Goal: Task Accomplishment & Management: Use online tool/utility

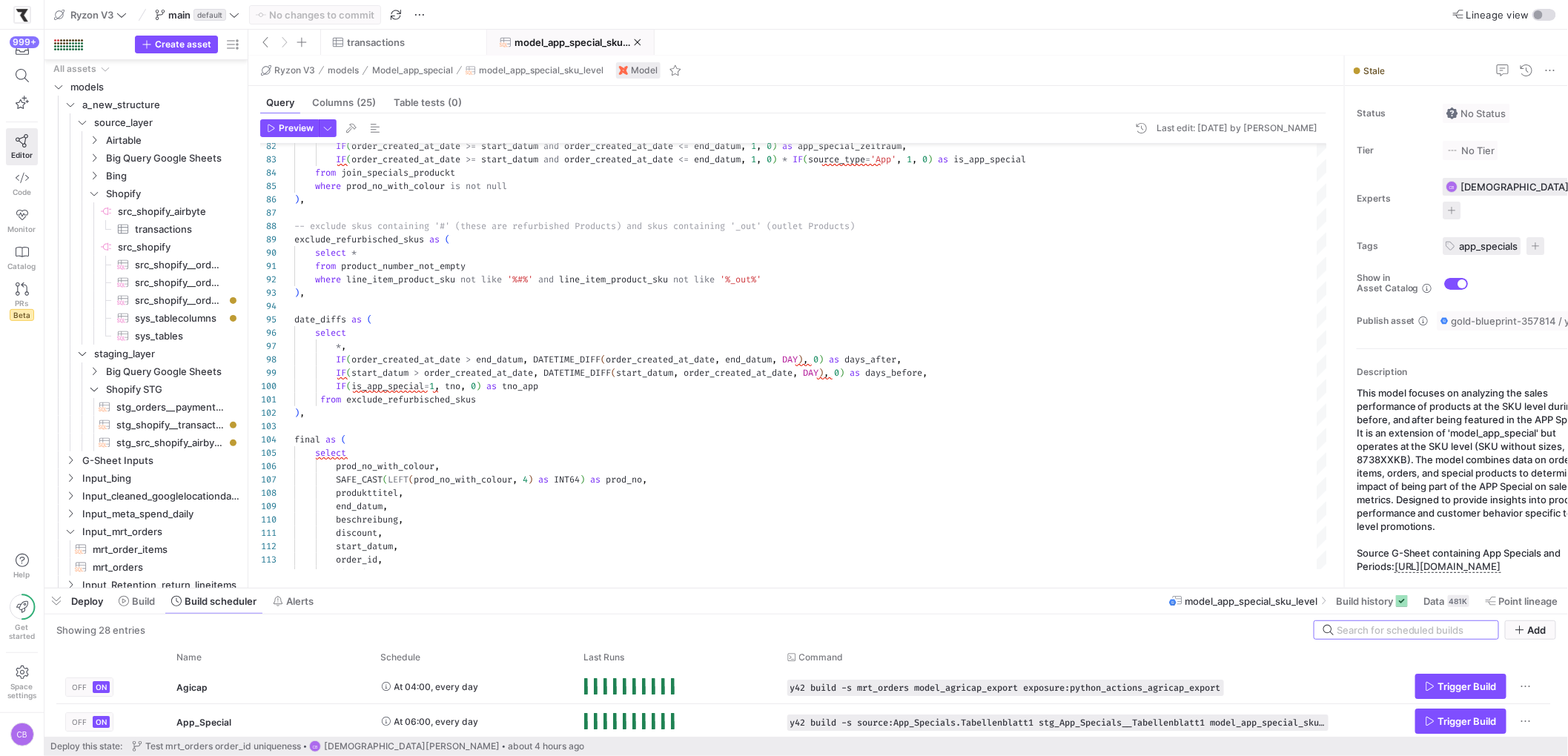
scroll to position [134, 0]
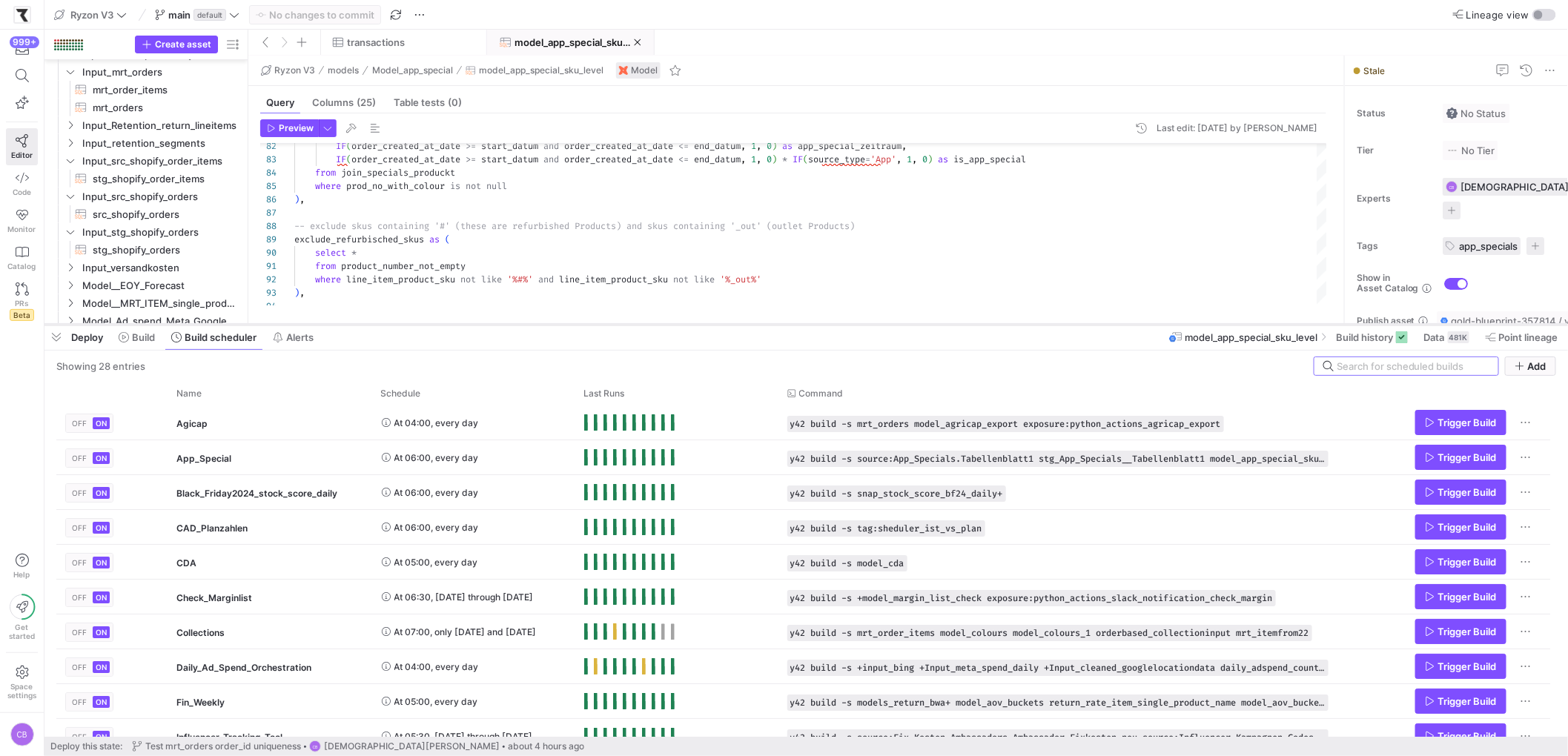
drag, startPoint x: 1013, startPoint y: 338, endPoint x: 1015, endPoint y: 324, distance: 14.1
click at [1015, 324] on div at bounding box center [806, 325] width 1524 height 6
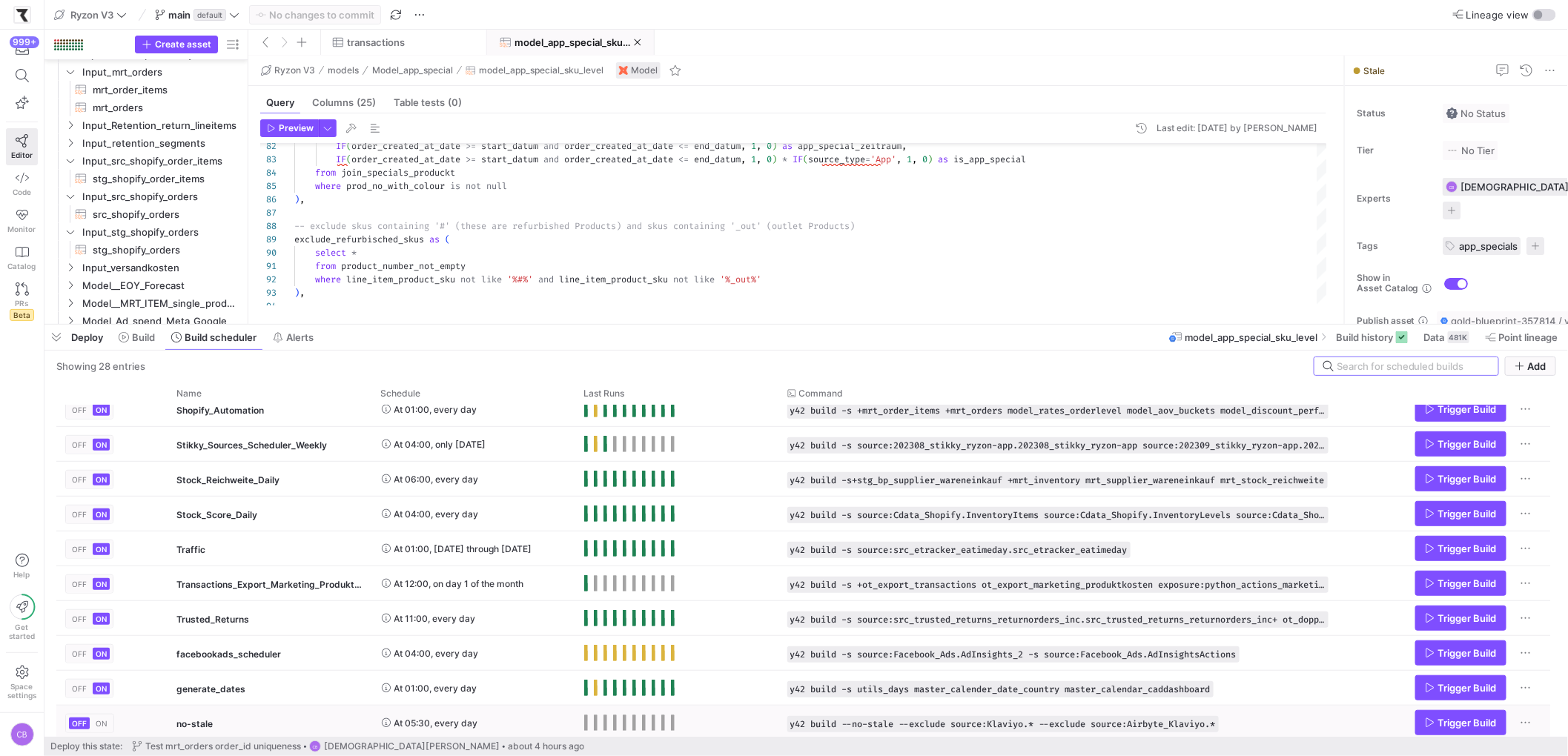
scroll to position [0, 0]
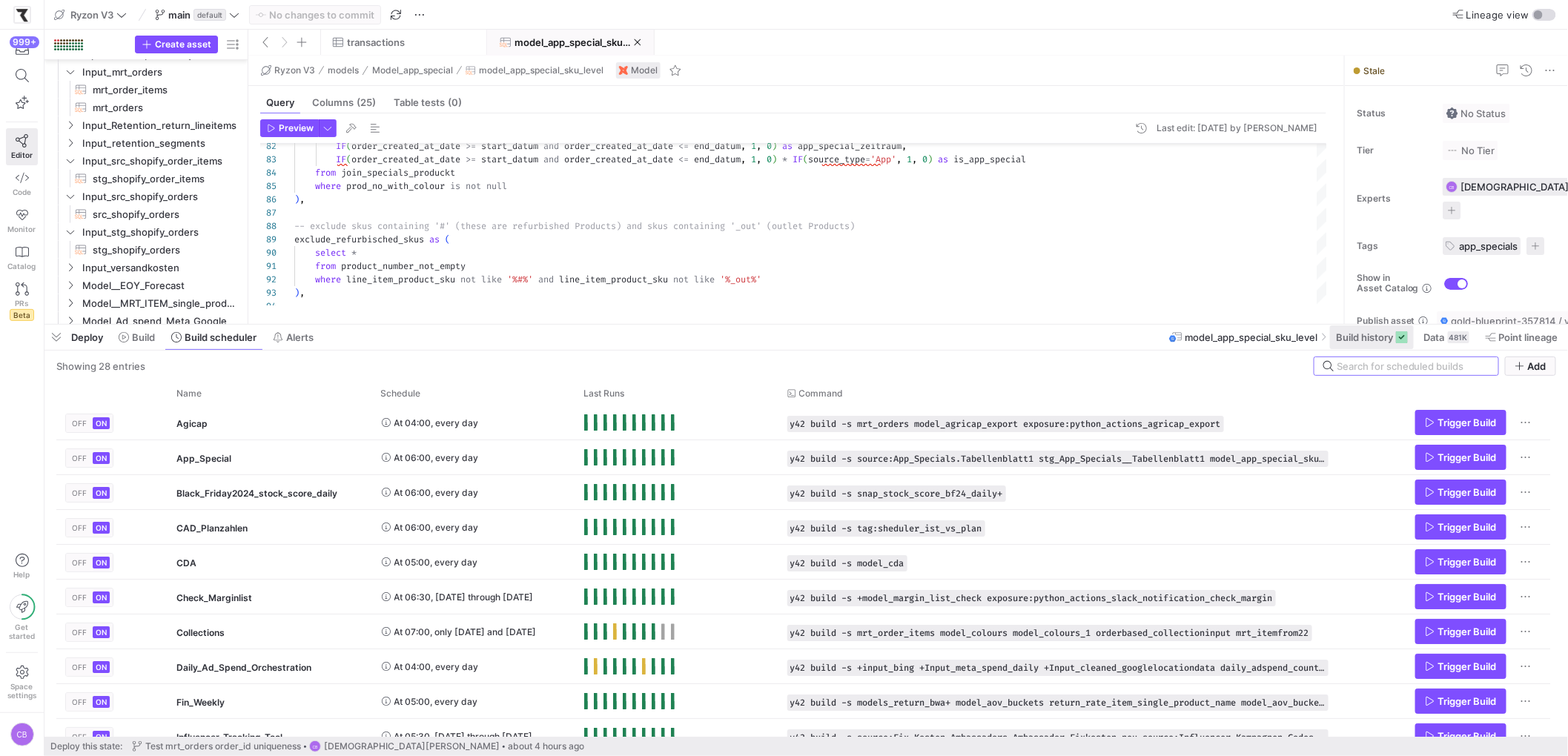
click at [1338, 337] on span "Build history" at bounding box center [1365, 337] width 57 height 12
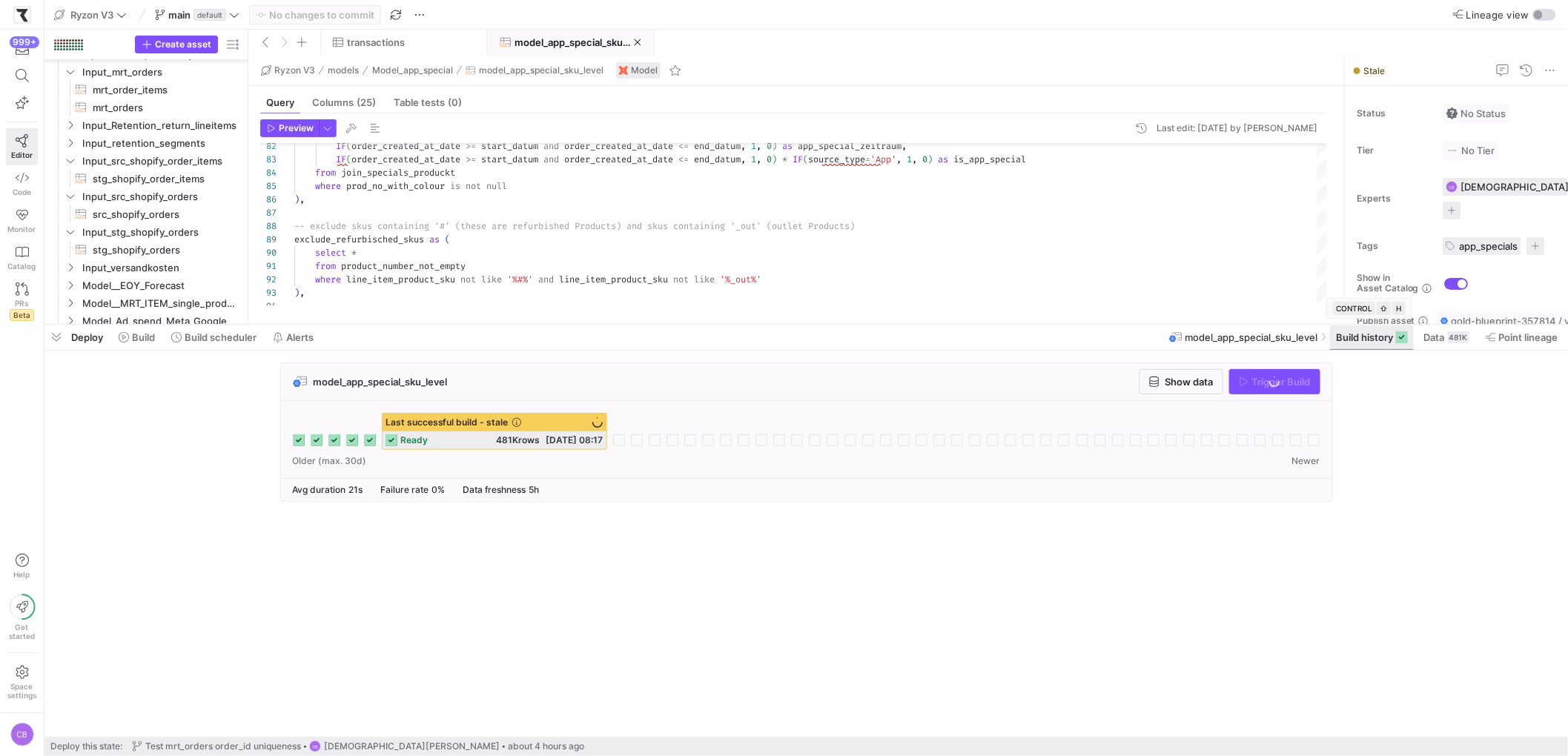
click at [1342, 340] on span "Build history" at bounding box center [1365, 337] width 57 height 12
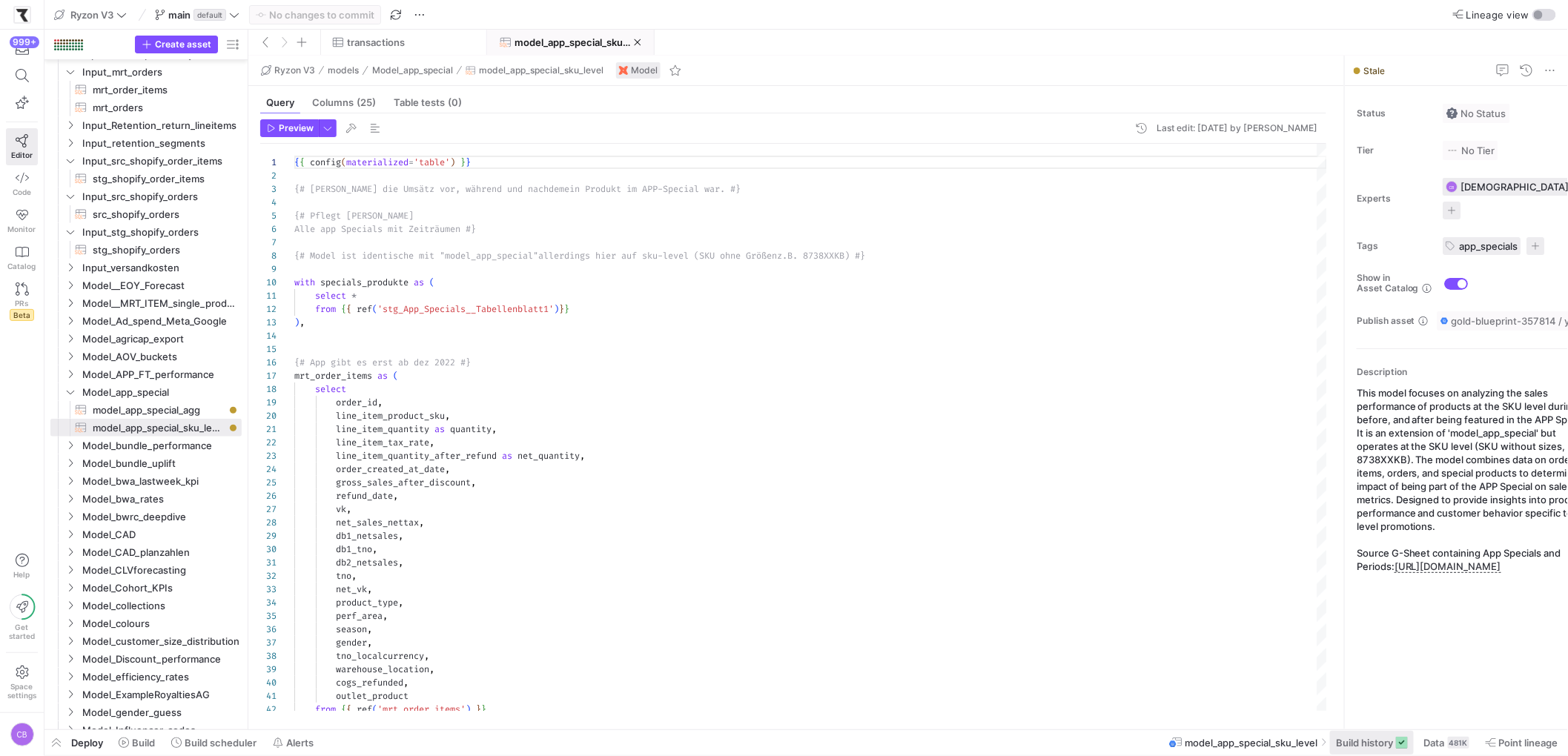
click at [1381, 743] on span "Build history" at bounding box center [1365, 743] width 57 height 12
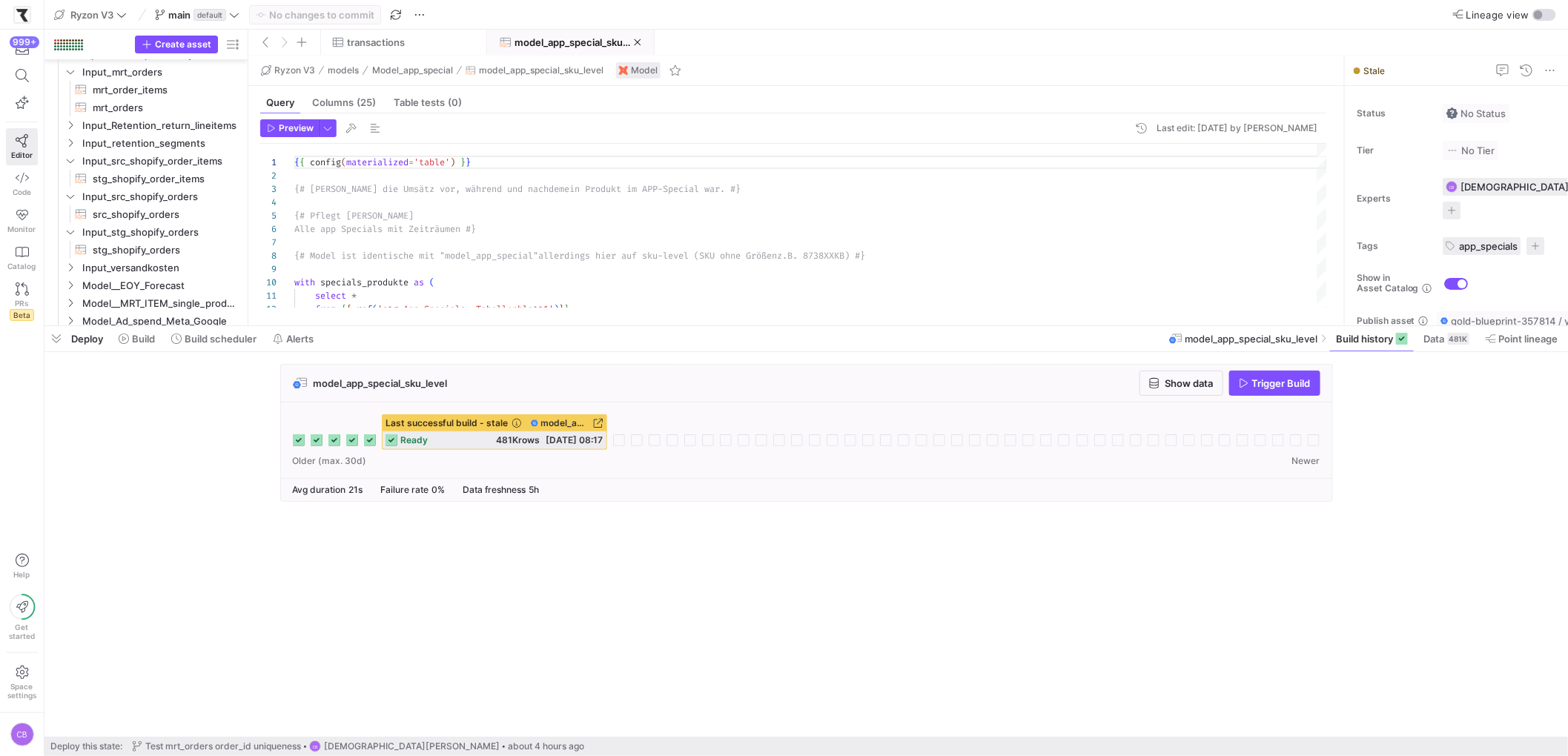
drag, startPoint x: 988, startPoint y: 483, endPoint x: 895, endPoint y: 347, distance: 164.8
click at [975, 323] on div at bounding box center [806, 326] width 1524 height 6
click at [212, 334] on span "Build scheduler" at bounding box center [220, 336] width 72 height 12
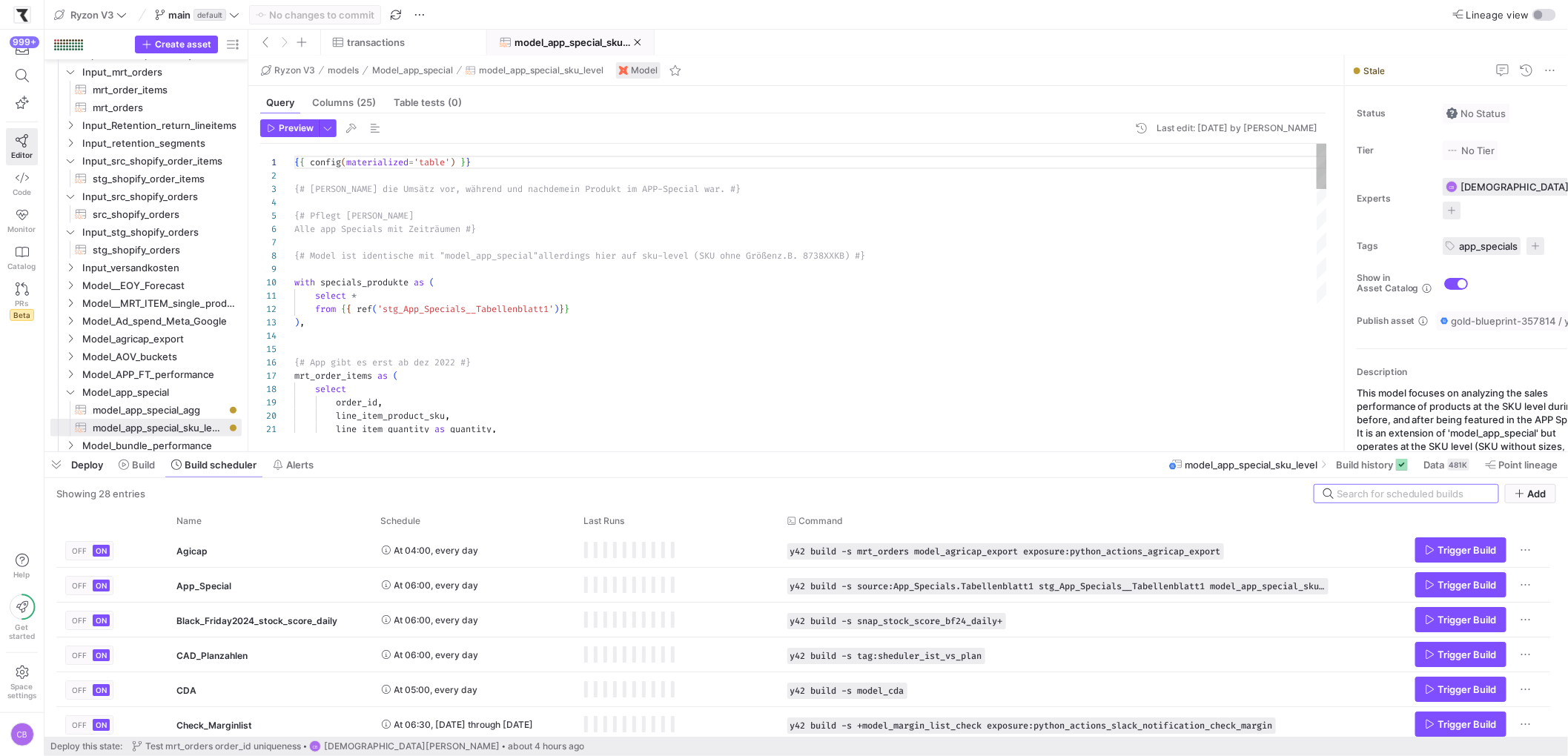
drag, startPoint x: 434, startPoint y: 323, endPoint x: 471, endPoint y: 479, distance: 160.3
click at [469, 456] on div at bounding box center [806, 452] width 1524 height 6
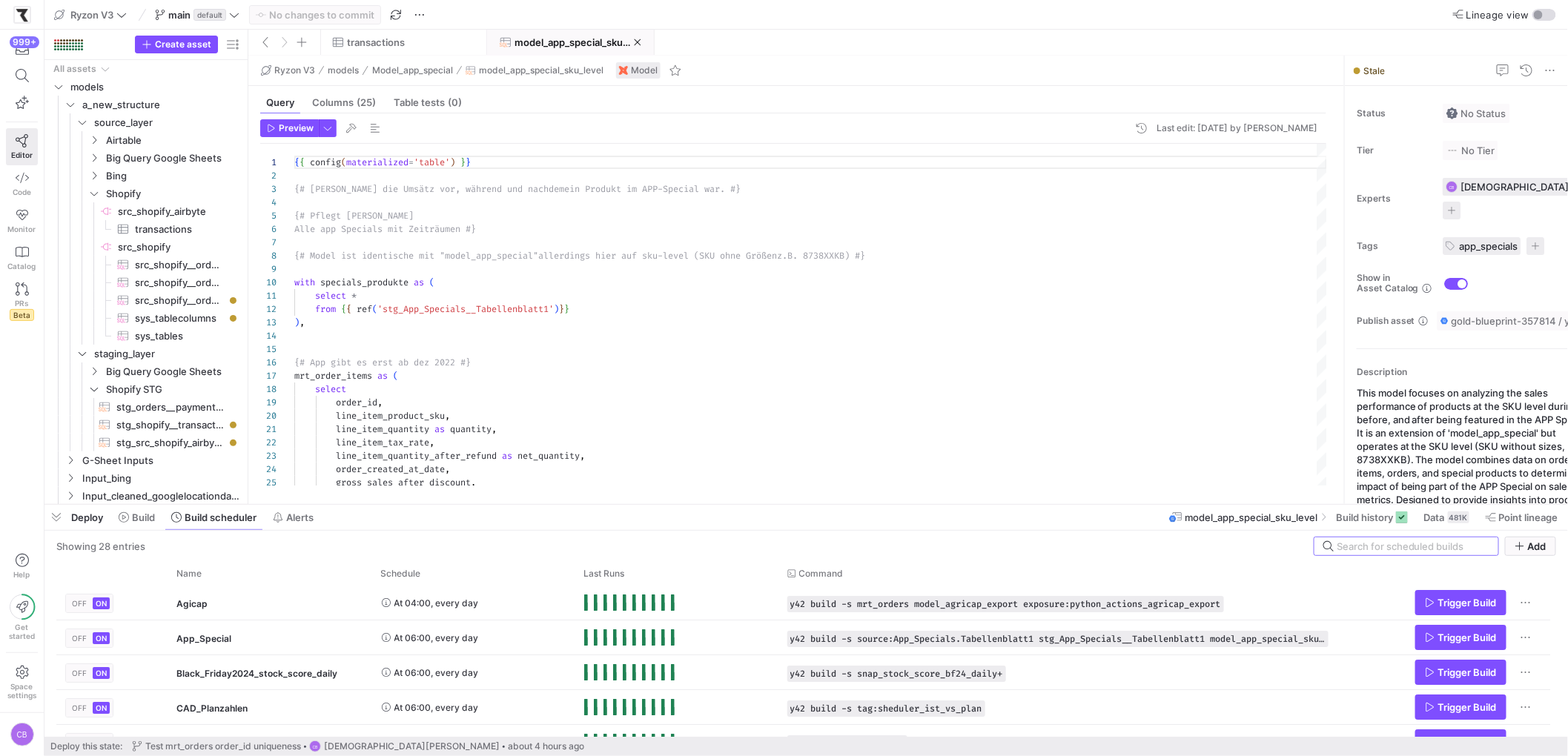
drag, startPoint x: 602, startPoint y: 504, endPoint x: 618, endPoint y: 274, distance: 230.6
click at [616, 502] on div at bounding box center [806, 505] width 1524 height 6
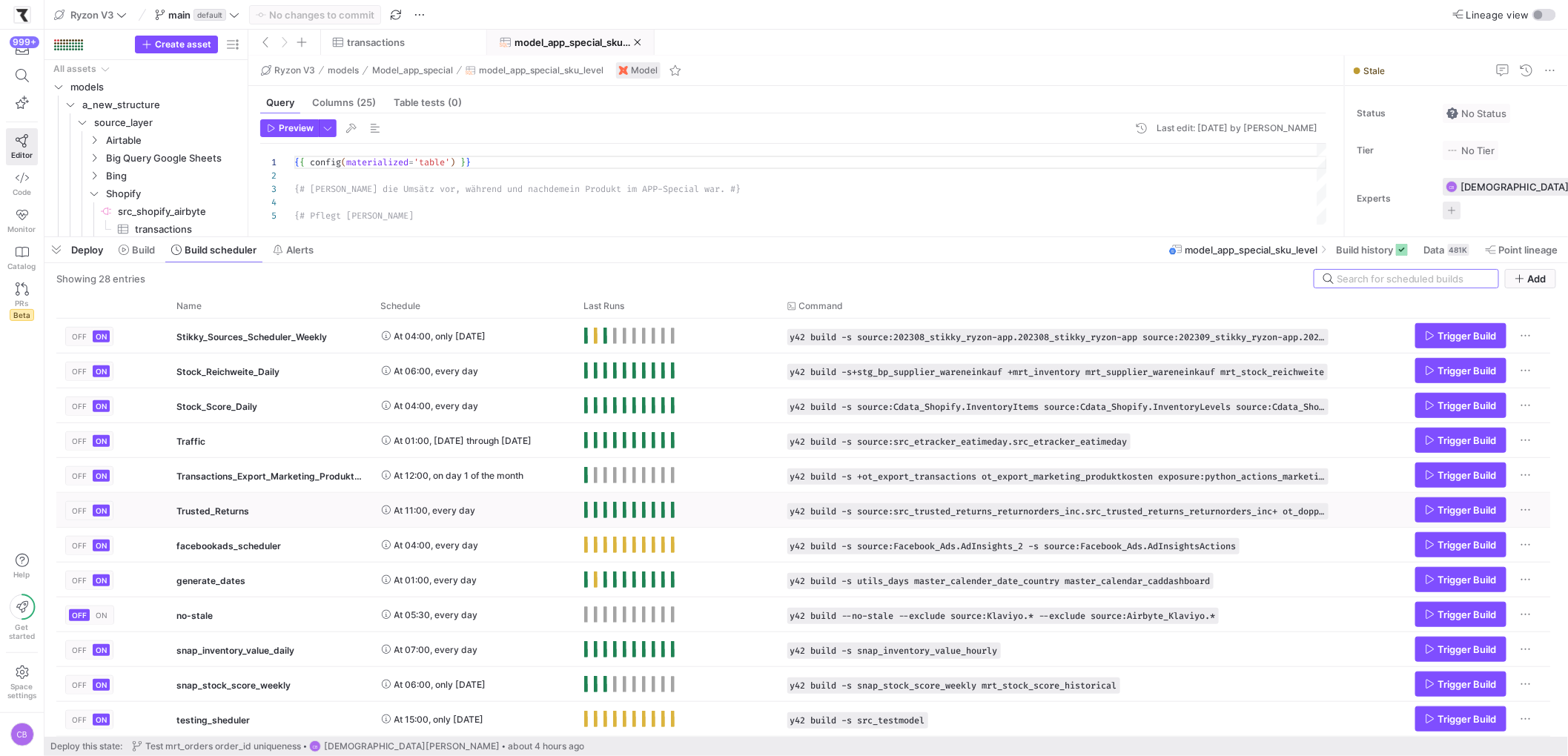
scroll to position [48, 0]
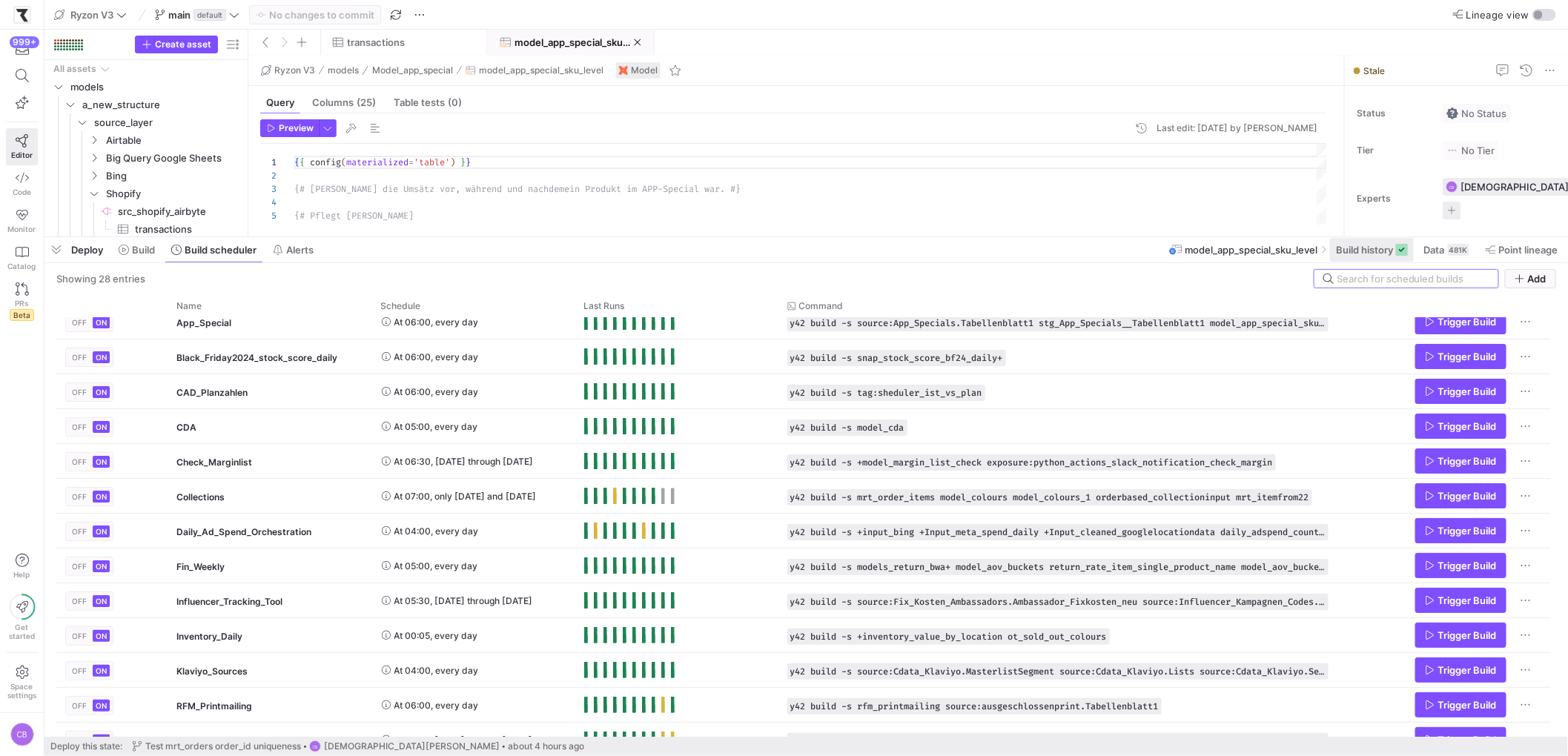
click at [1355, 252] on span "Build history" at bounding box center [1365, 249] width 57 height 12
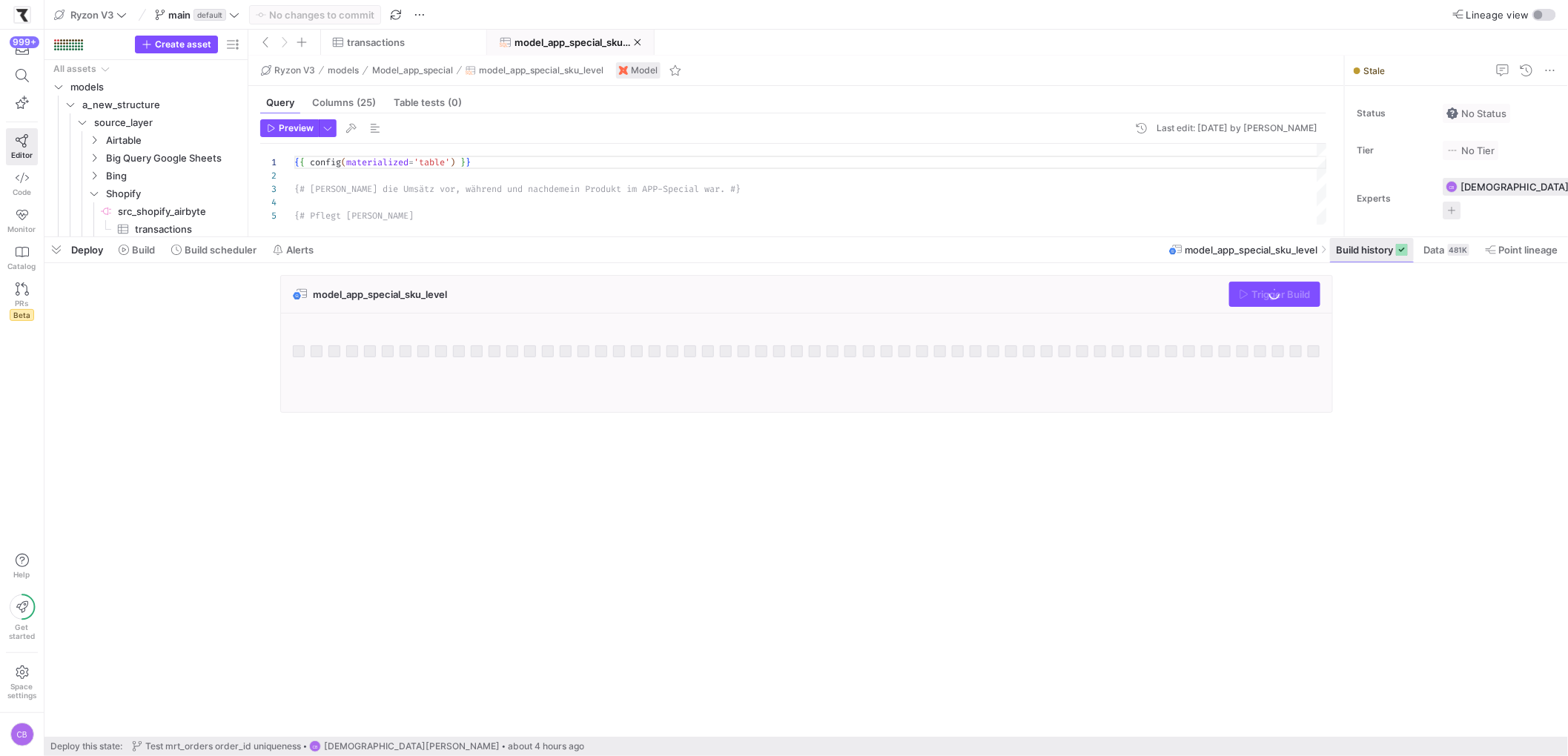
click at [1355, 252] on span "Build history" at bounding box center [1365, 249] width 57 height 12
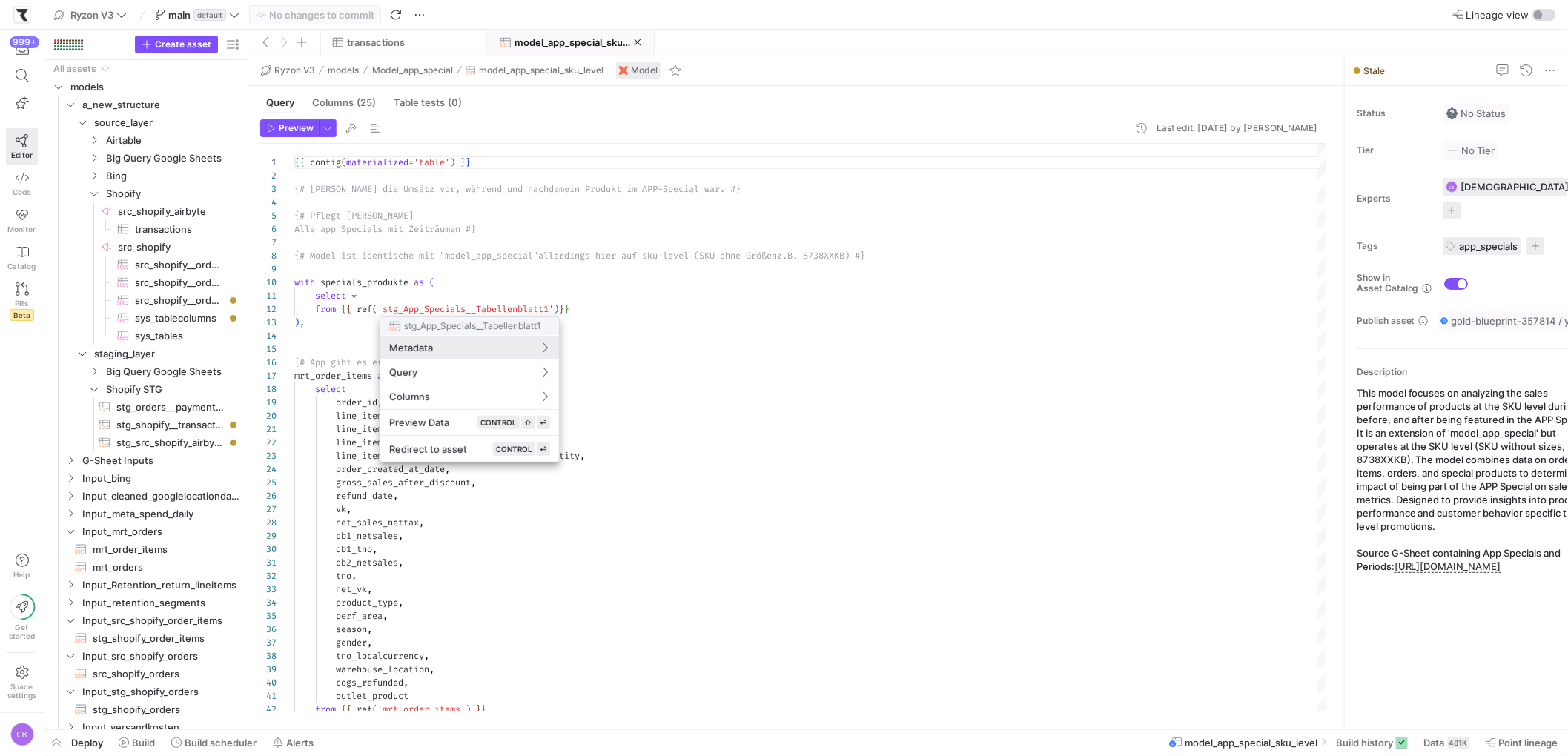
click at [378, 43] on div at bounding box center [784, 378] width 1568 height 756
